Goal: Task Accomplishment & Management: Use online tool/utility

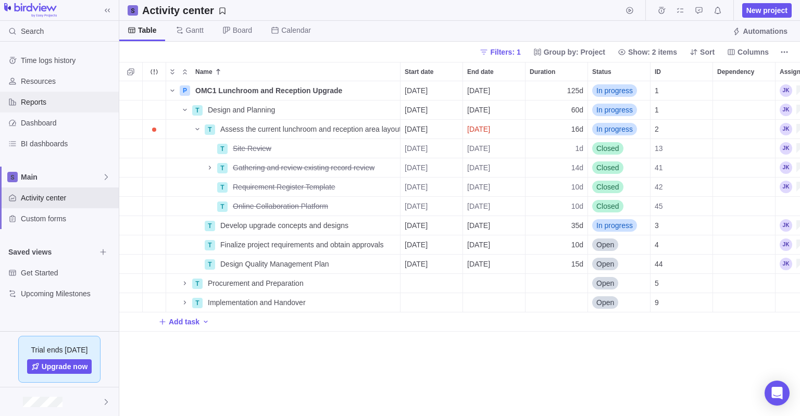
scroll to position [335, 681]
click at [26, 103] on span "Reports" at bounding box center [68, 102] width 94 height 10
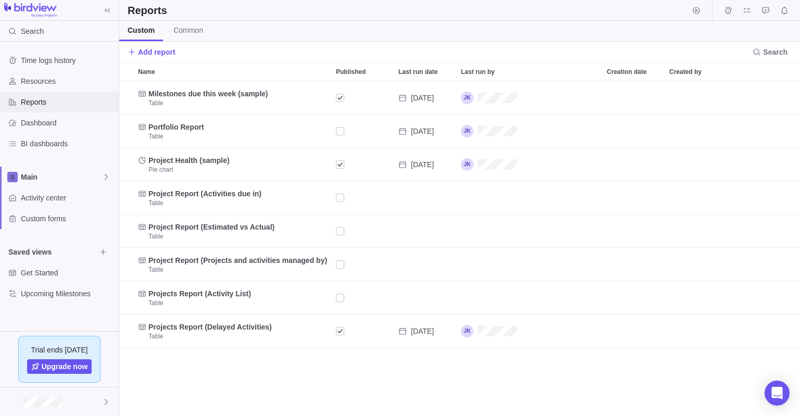
scroll to position [335, 681]
click at [193, 30] on span "Common" at bounding box center [188, 30] width 30 height 10
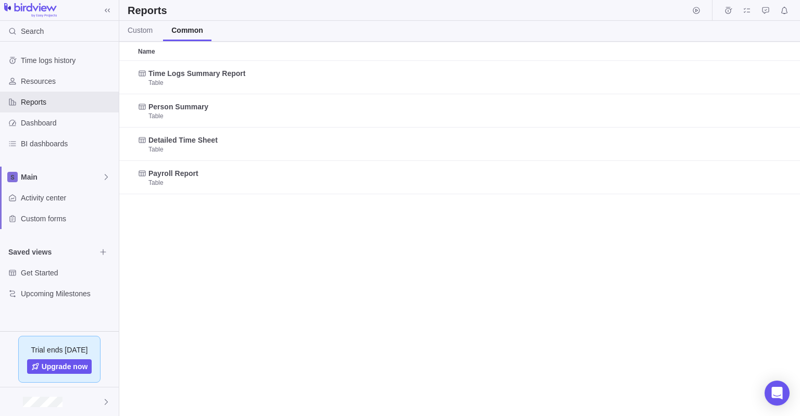
scroll to position [355, 681]
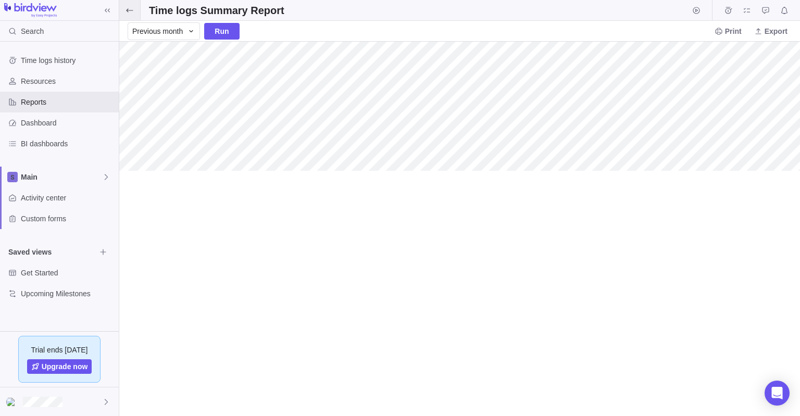
click at [129, 9] on icon at bounding box center [130, 10] width 8 height 8
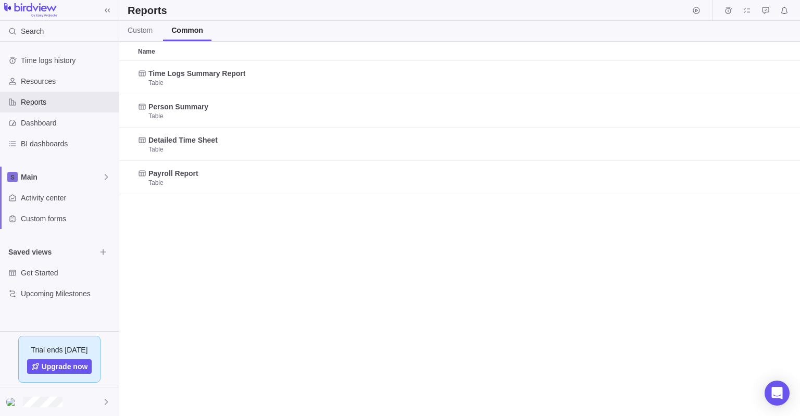
scroll to position [355, 681]
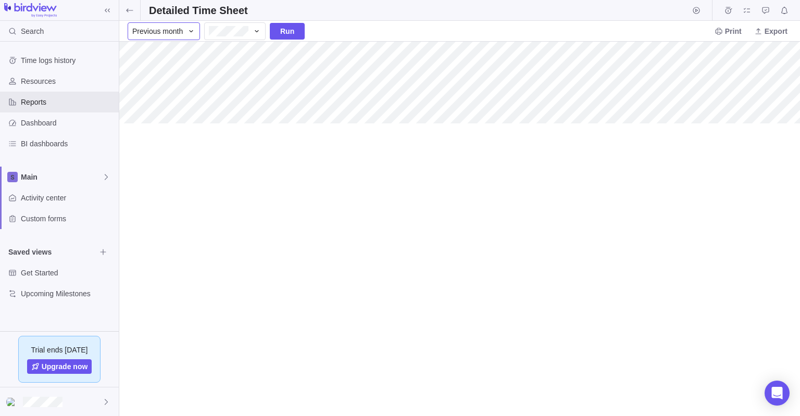
drag, startPoint x: 129, startPoint y: 10, endPoint x: 191, endPoint y: 26, distance: 63.3
click at [191, 26] on div "Detailed Time Sheet Previous month Run Print Export" at bounding box center [459, 208] width 681 height 416
click at [189, 29] on icon at bounding box center [191, 31] width 8 height 8
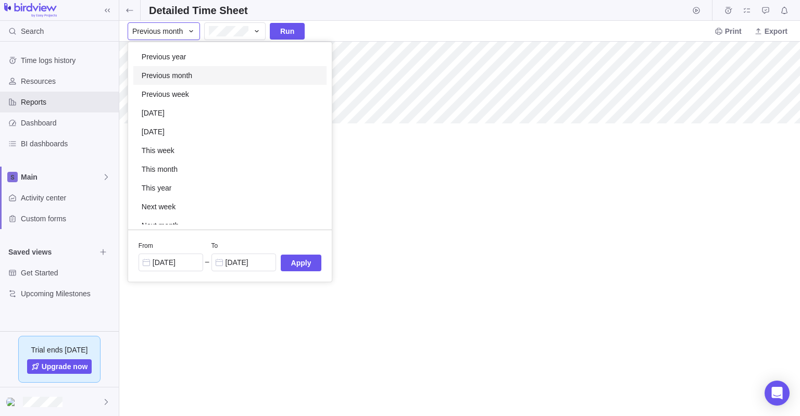
click at [180, 80] on span "Previous month" at bounding box center [167, 75] width 51 height 10
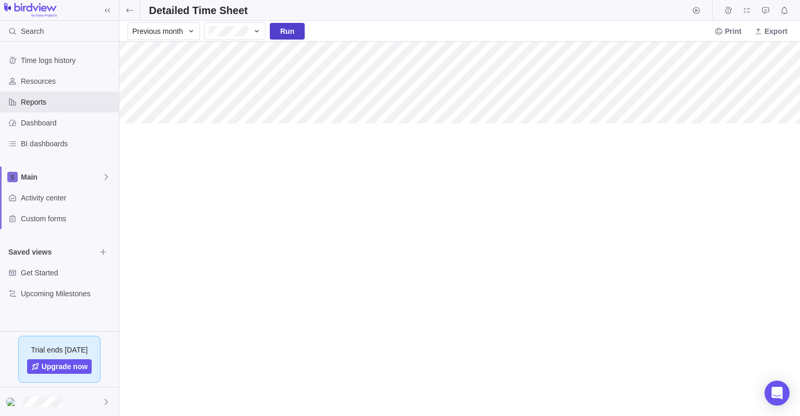
click at [286, 30] on span "Run" at bounding box center [287, 31] width 14 height 13
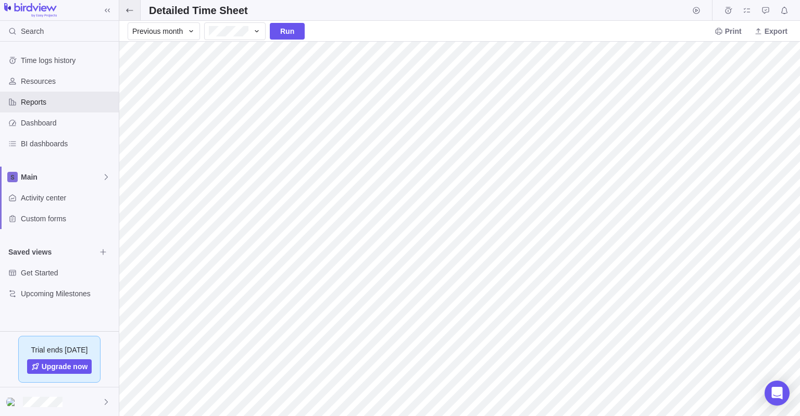
click at [124, 9] on span at bounding box center [129, 10] width 21 height 20
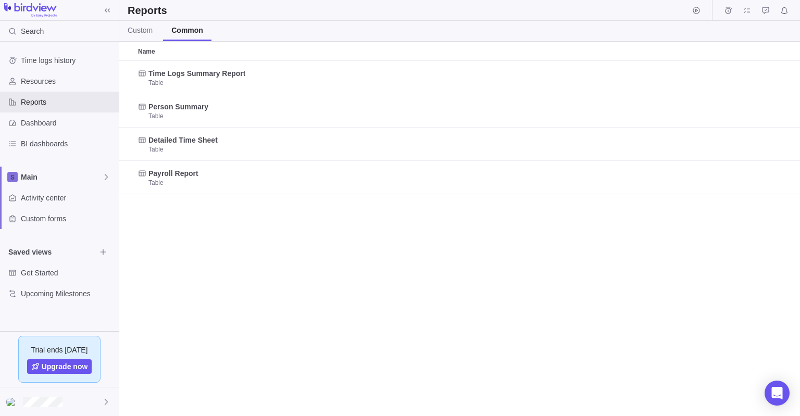
scroll to position [355, 681]
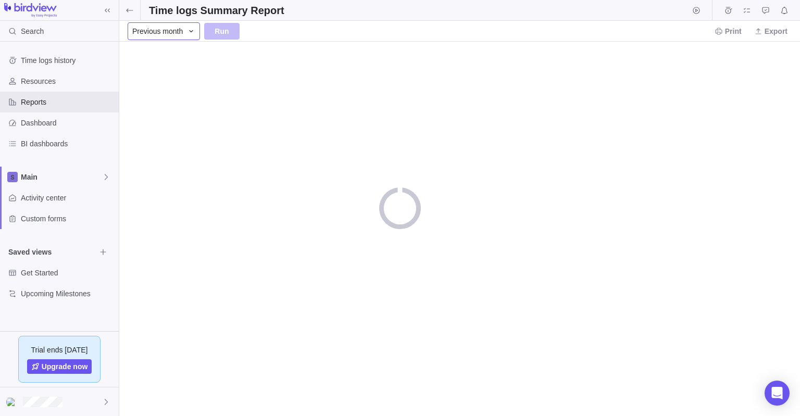
click at [184, 31] on div "Previous month" at bounding box center [164, 31] width 72 height 18
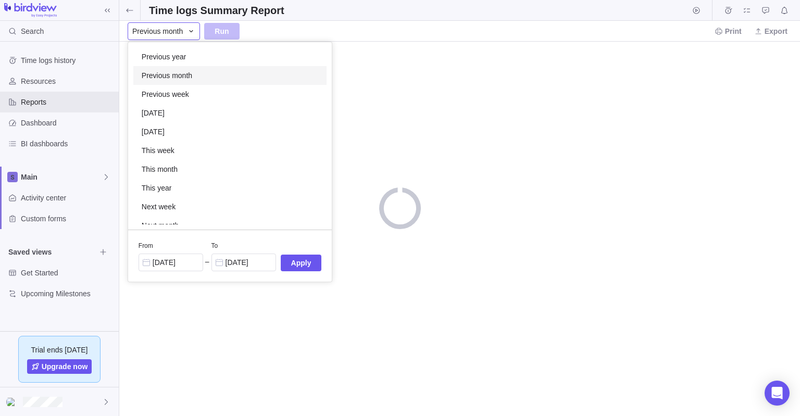
click at [169, 77] on span "Previous month" at bounding box center [167, 75] width 51 height 10
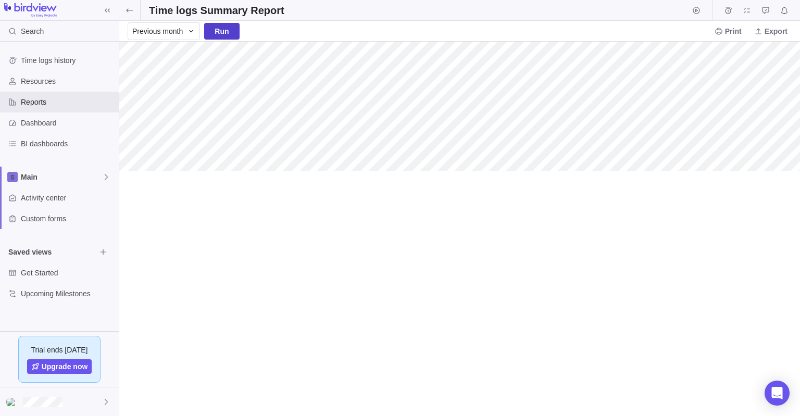
click at [222, 33] on span "Run" at bounding box center [222, 31] width 14 height 13
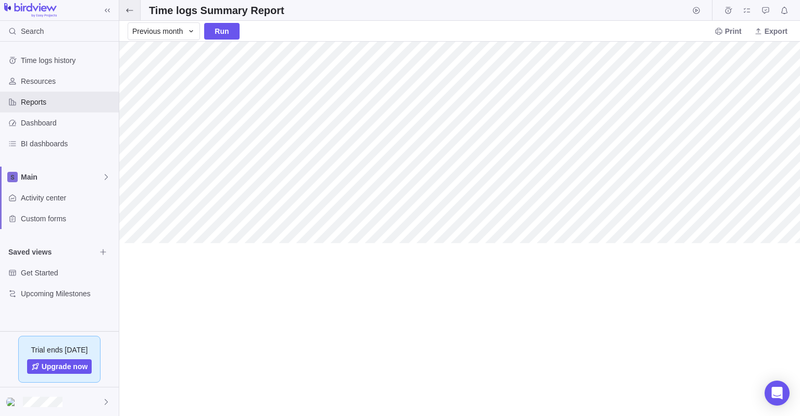
click at [132, 9] on icon at bounding box center [130, 10] width 8 height 8
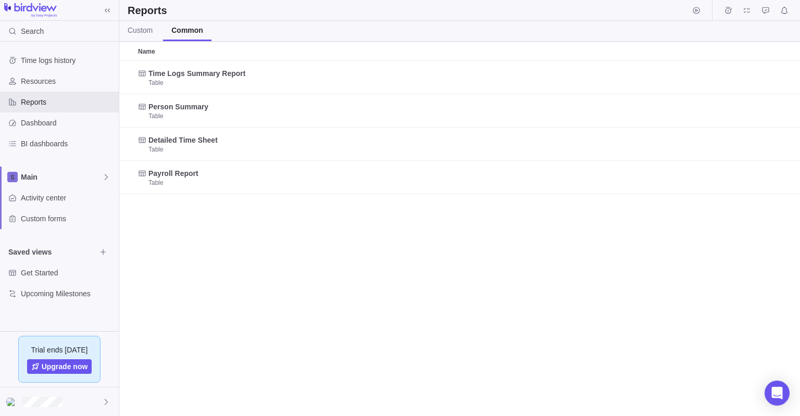
scroll to position [355, 681]
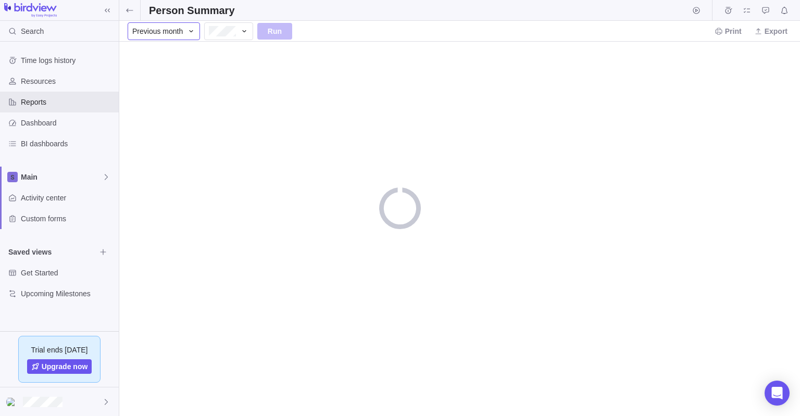
click at [181, 30] on span "Previous month" at bounding box center [157, 31] width 51 height 10
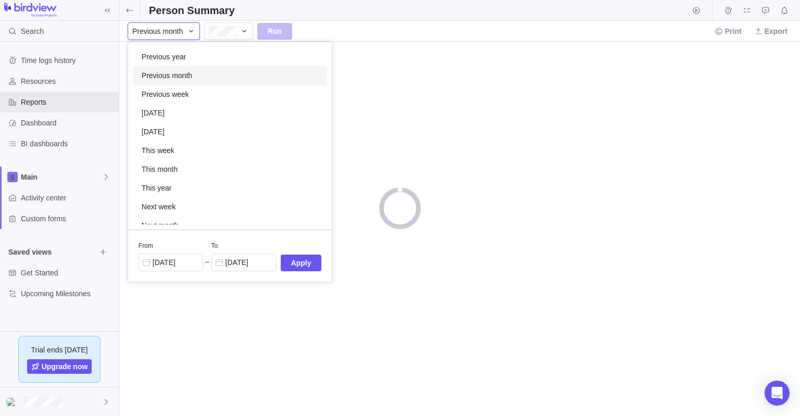
click at [374, 22] on body "Search Time logs history Resources Reports Dashboard BI dashboards Main Activit…" at bounding box center [400, 208] width 800 height 416
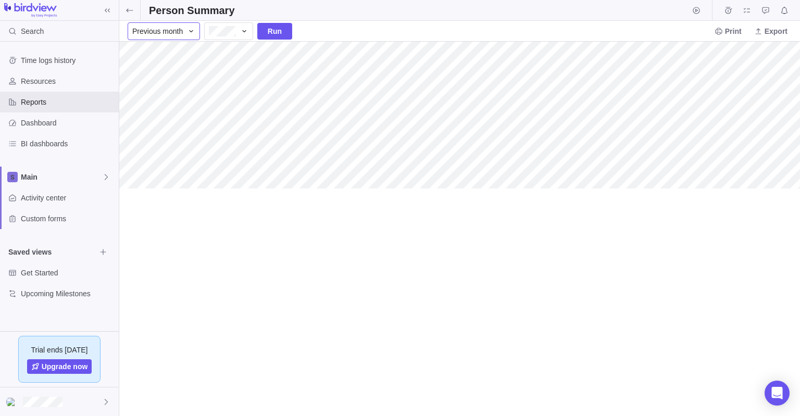
click at [182, 30] on span "Previous month" at bounding box center [157, 31] width 51 height 10
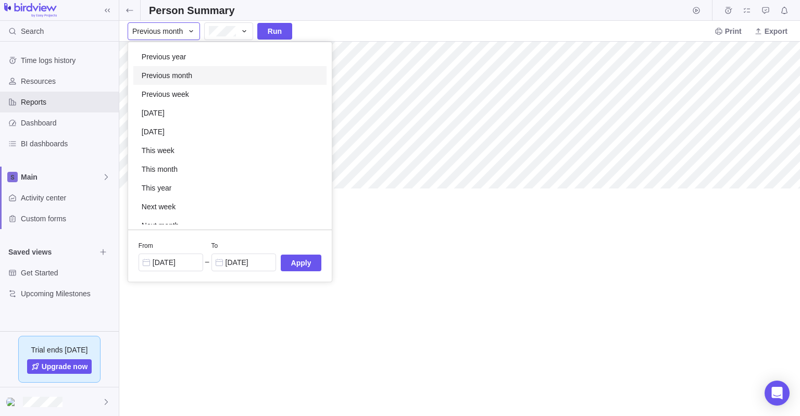
click at [178, 78] on span "Previous month" at bounding box center [167, 75] width 51 height 10
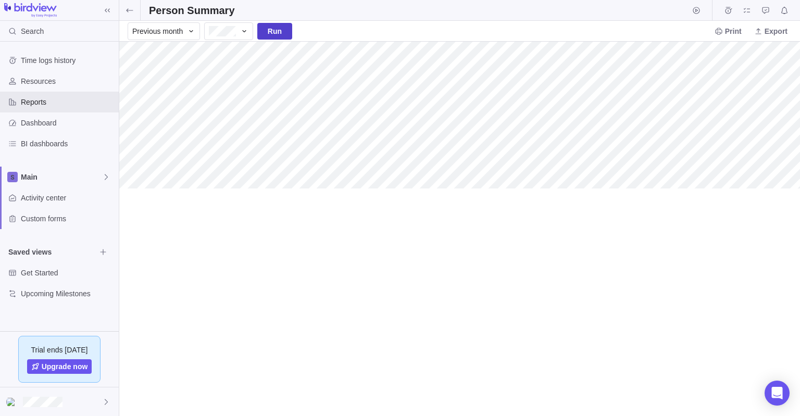
click at [271, 28] on span "Run" at bounding box center [275, 31] width 14 height 13
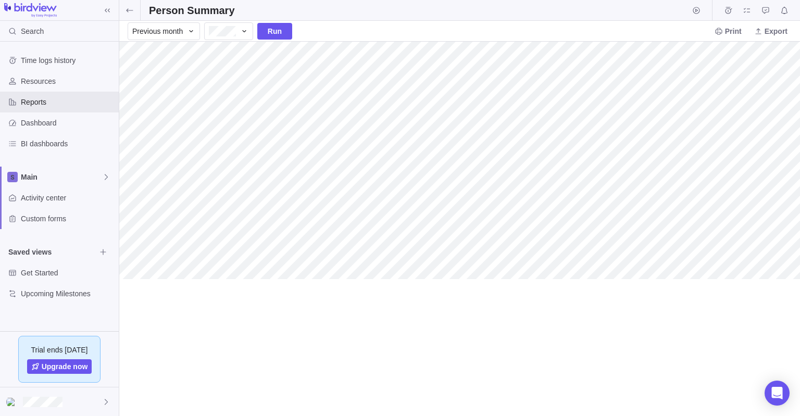
click at [520, 357] on div at bounding box center [459, 229] width 681 height 374
click at [731, 30] on span "Print" at bounding box center [733, 31] width 17 height 10
click at [776, 30] on span "Export" at bounding box center [776, 31] width 23 height 10
click at [734, 89] on span "Export to Excel" at bounding box center [722, 86] width 49 height 10
